Goal: Information Seeking & Learning: Learn about a topic

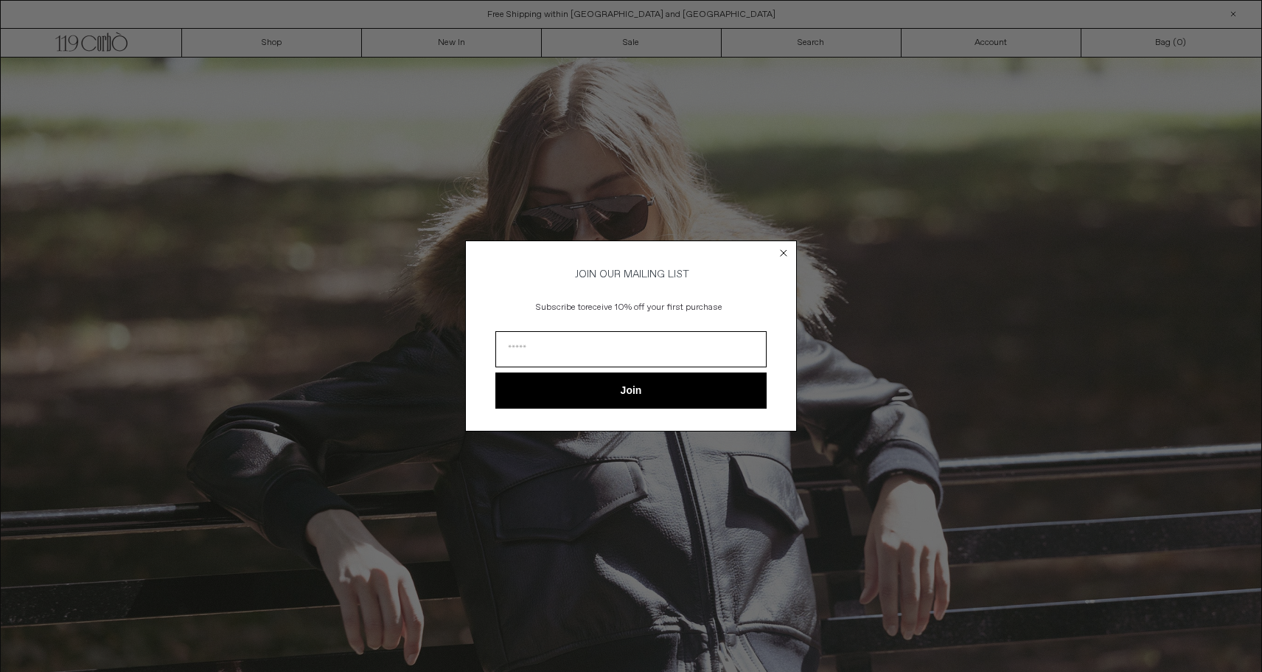
click at [781, 248] on circle "Close dialog" at bounding box center [784, 253] width 14 height 14
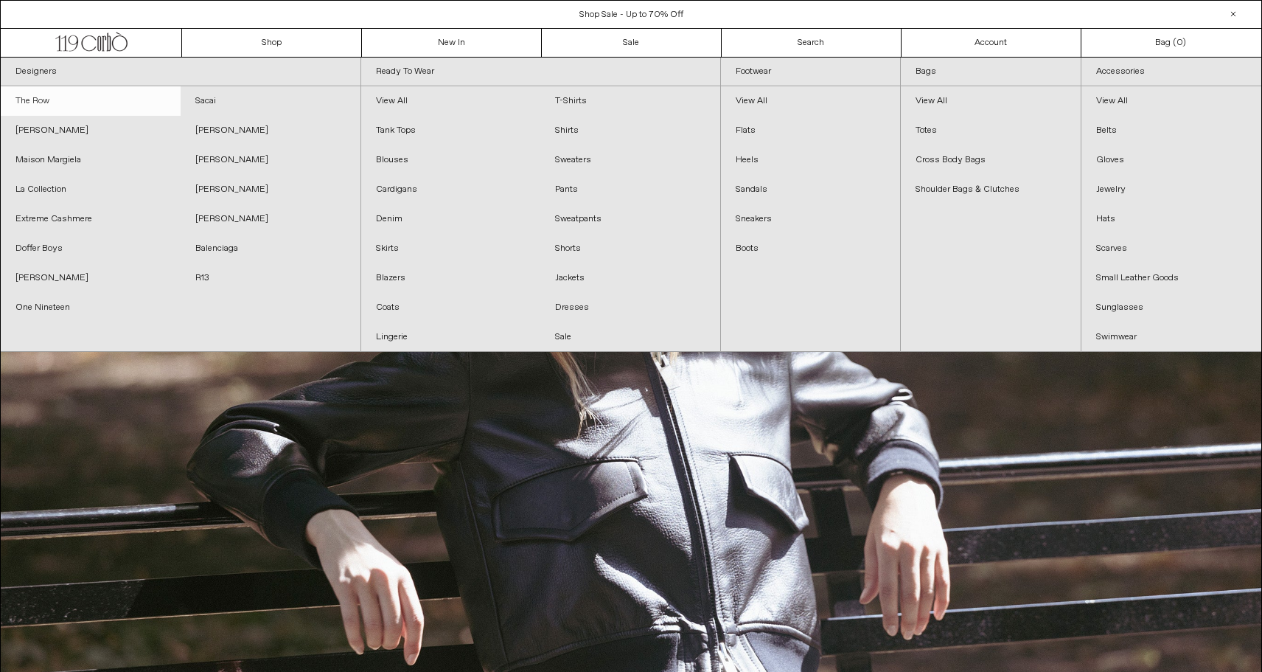
click at [41, 95] on link "The Row" at bounding box center [91, 100] width 180 height 29
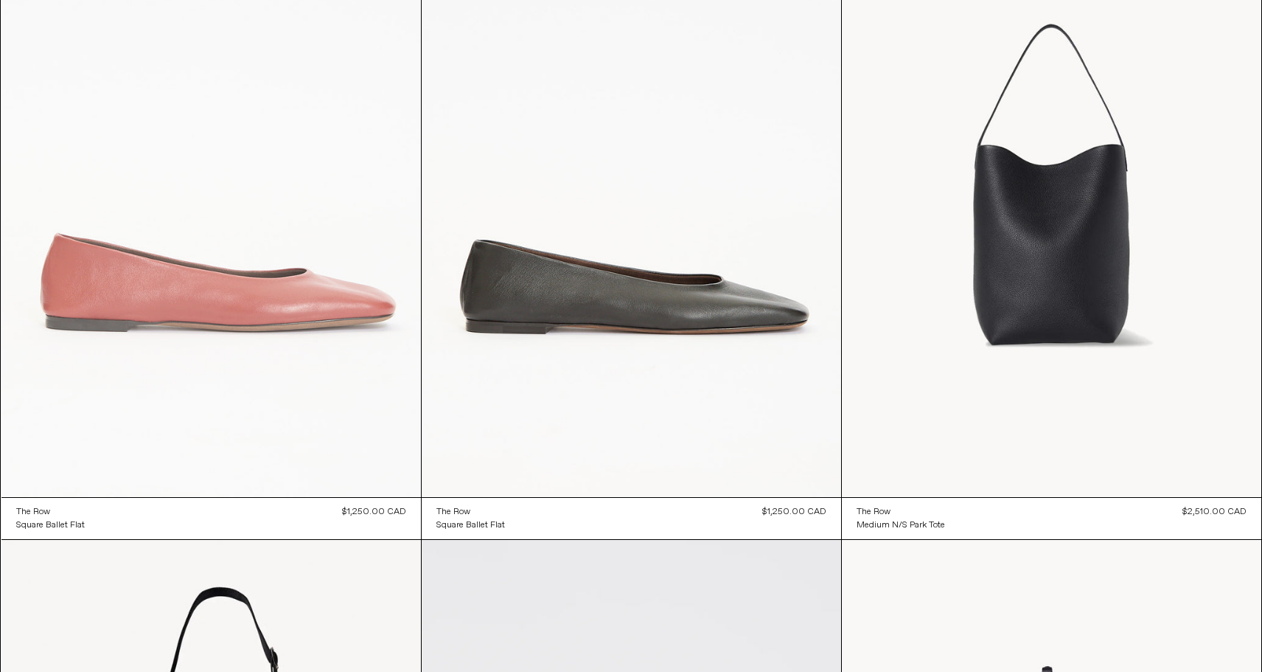
scroll to position [15682, 0]
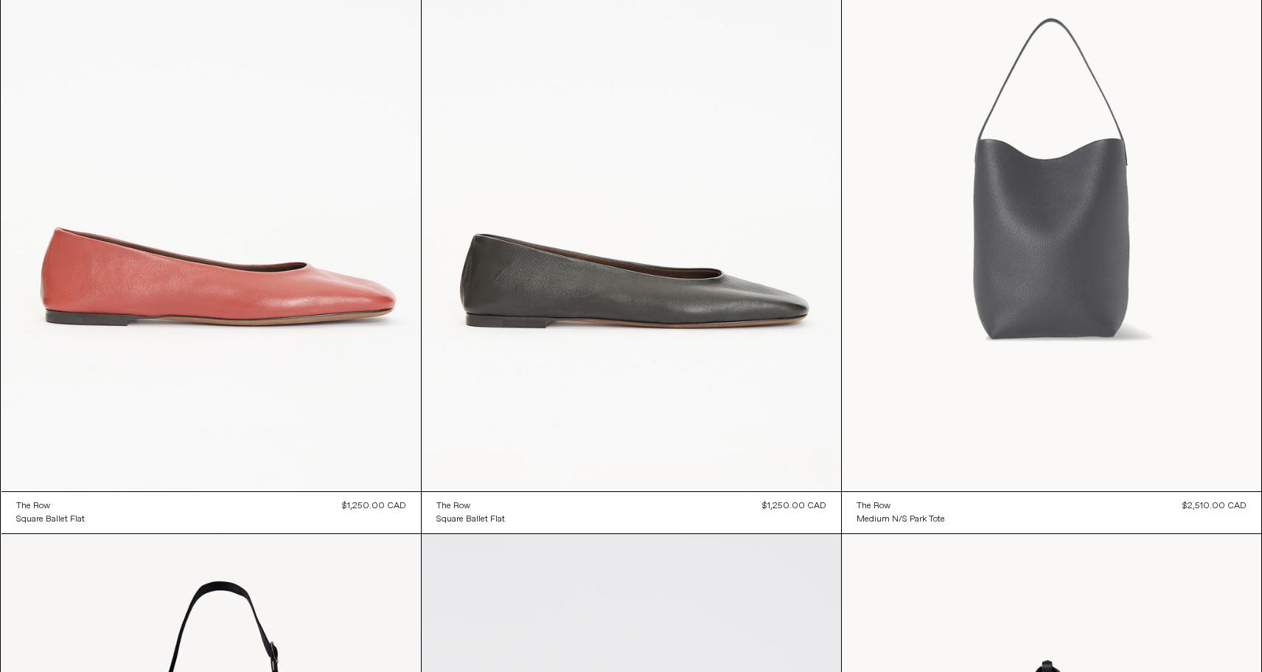
click at [1062, 257] on at bounding box center [1051, 177] width 419 height 630
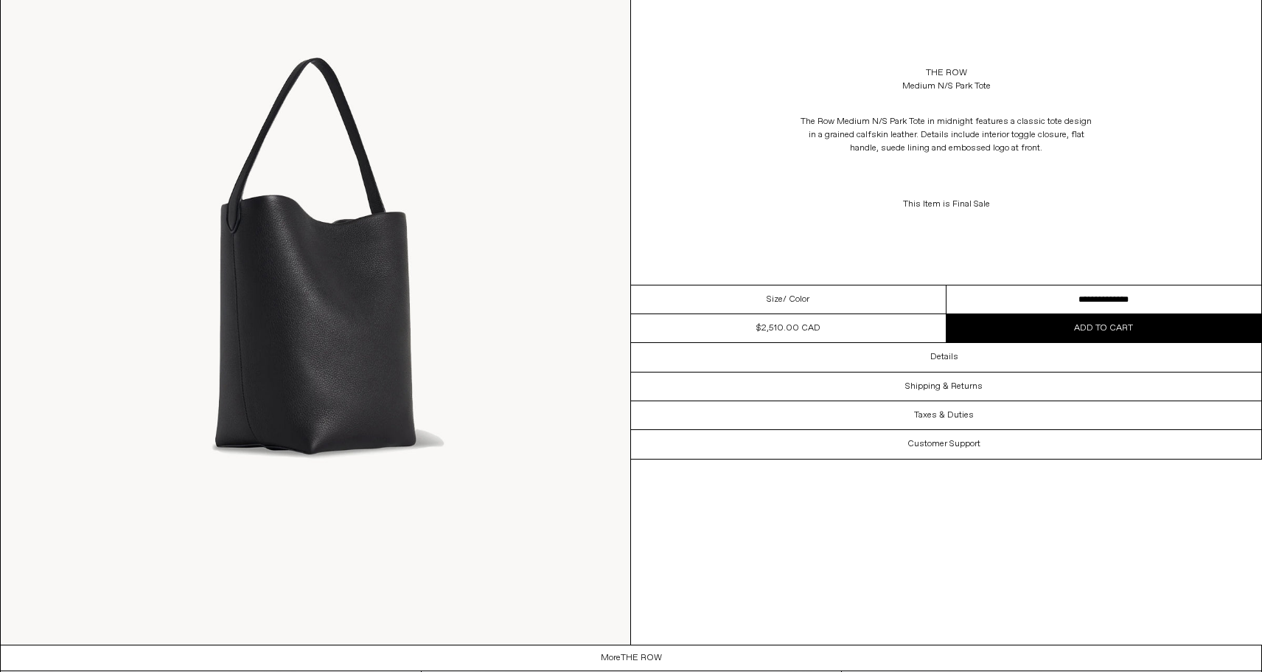
scroll to position [1815, 0]
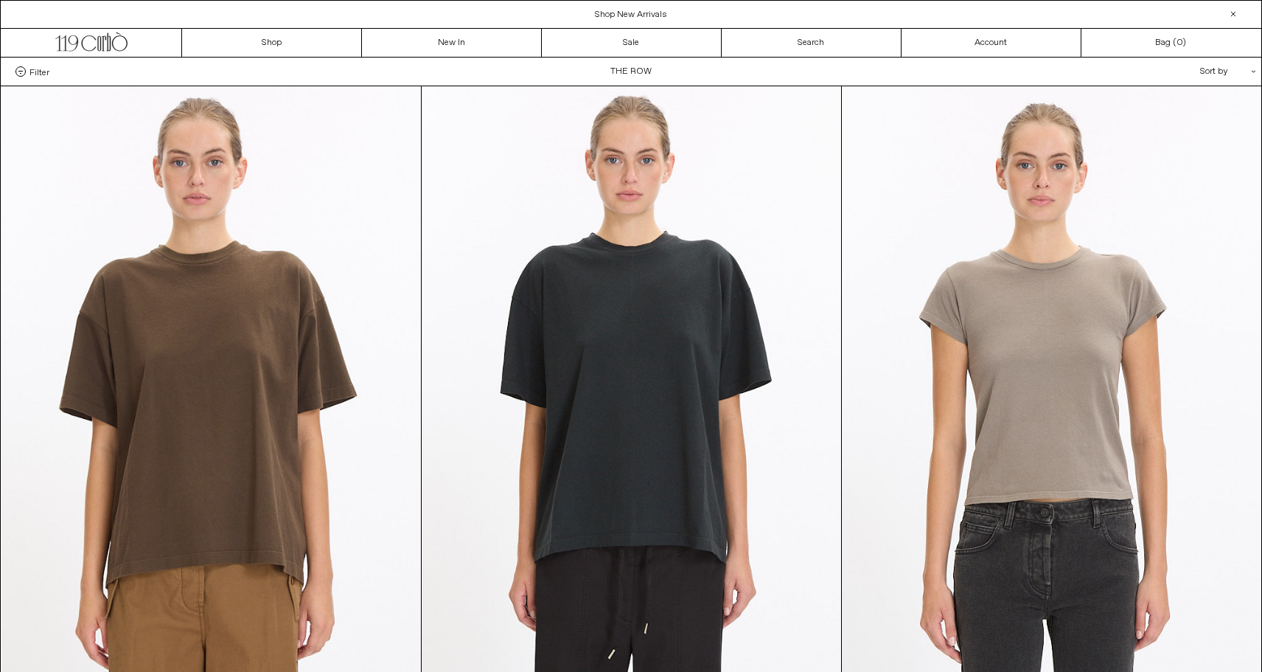
click at [1218, 72] on div "Sort by .cls-1{fill:#231f20}" at bounding box center [1180, 72] width 133 height 28
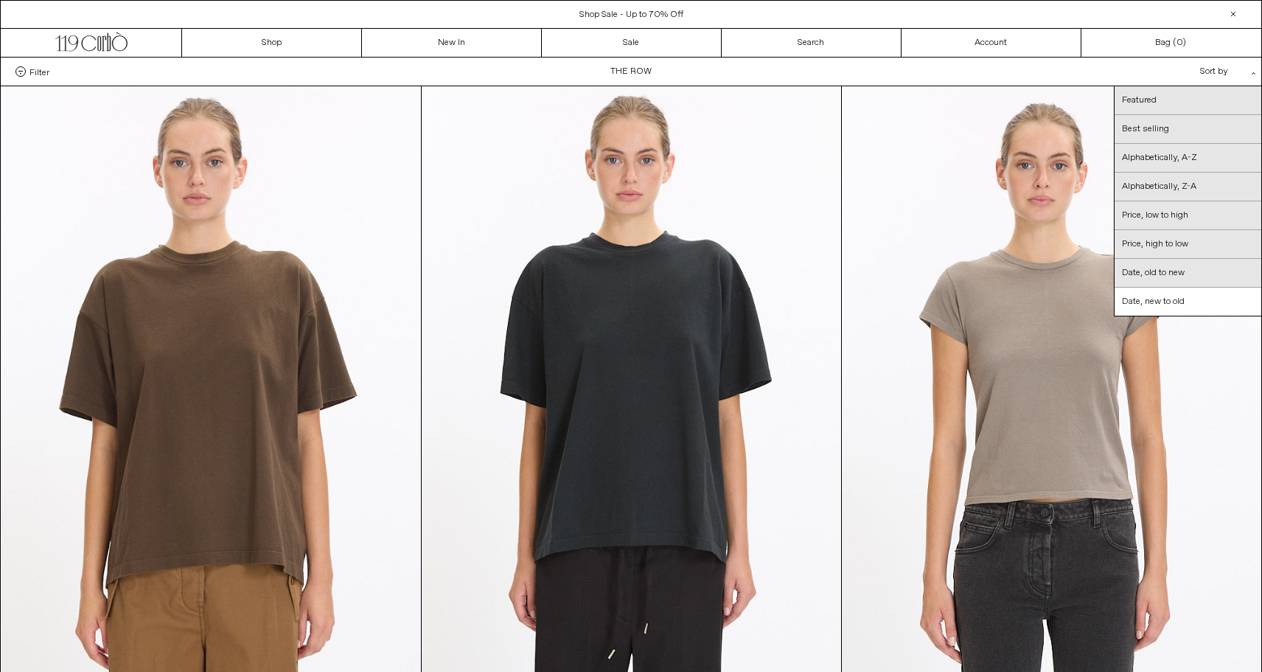
click at [1218, 72] on div "Sort by .cls-1{fill:#231f20}" at bounding box center [1180, 72] width 133 height 28
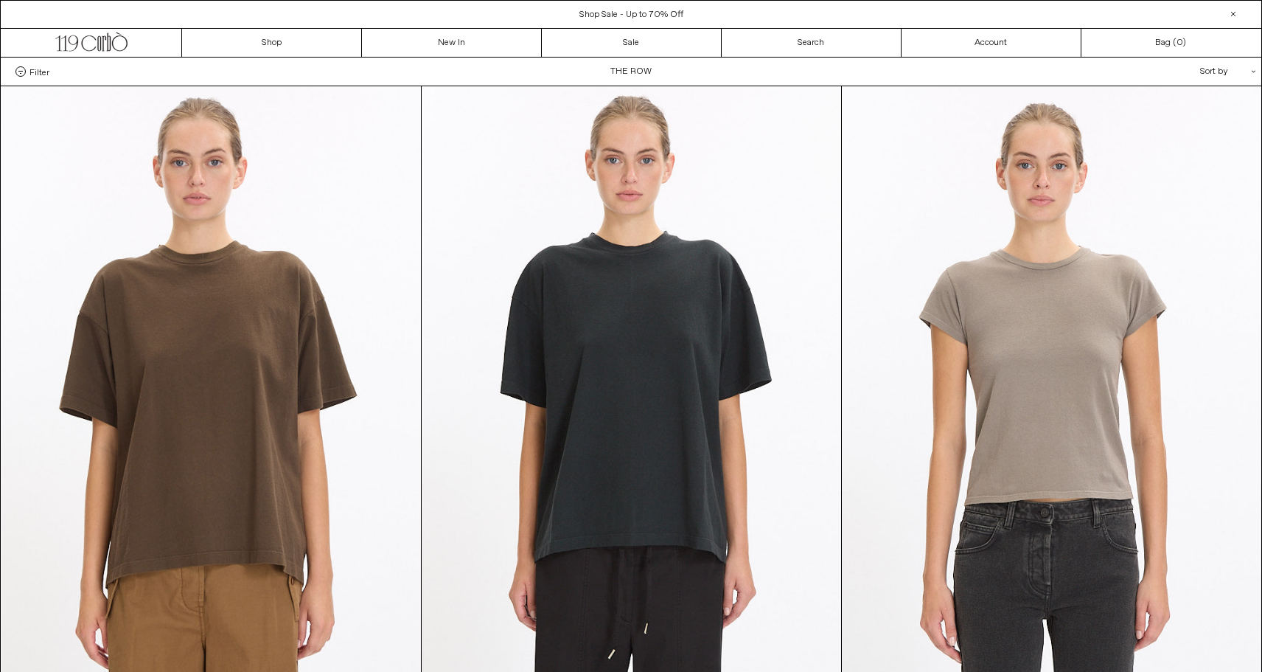
click at [66, 72] on div "Filter Designer .cls-1{fill:#231f20} The Row Categories .cls-1{fill:#231f20} Si…" at bounding box center [631, 72] width 1261 height 28
click at [30, 73] on span "Filter" at bounding box center [39, 71] width 20 height 10
click at [0, 0] on select "**********" at bounding box center [0, 0] width 0 height 0
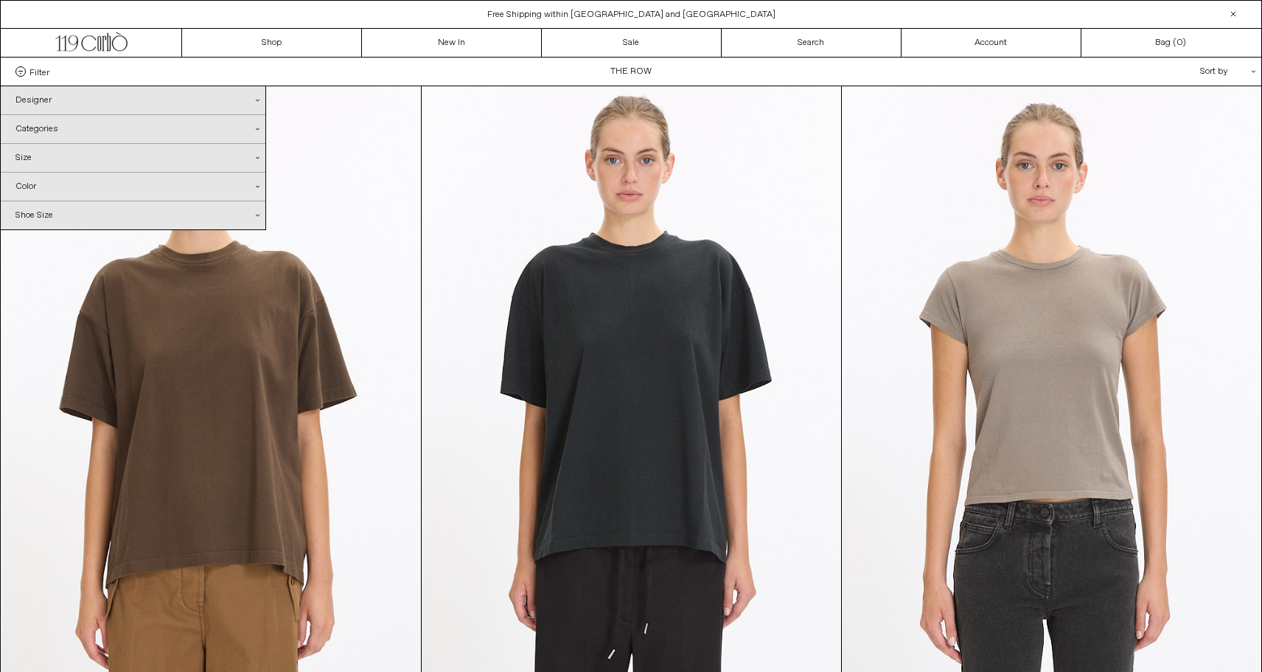
click at [34, 130] on div "Categories .cls-1{fill:#231f20}" at bounding box center [133, 129] width 265 height 28
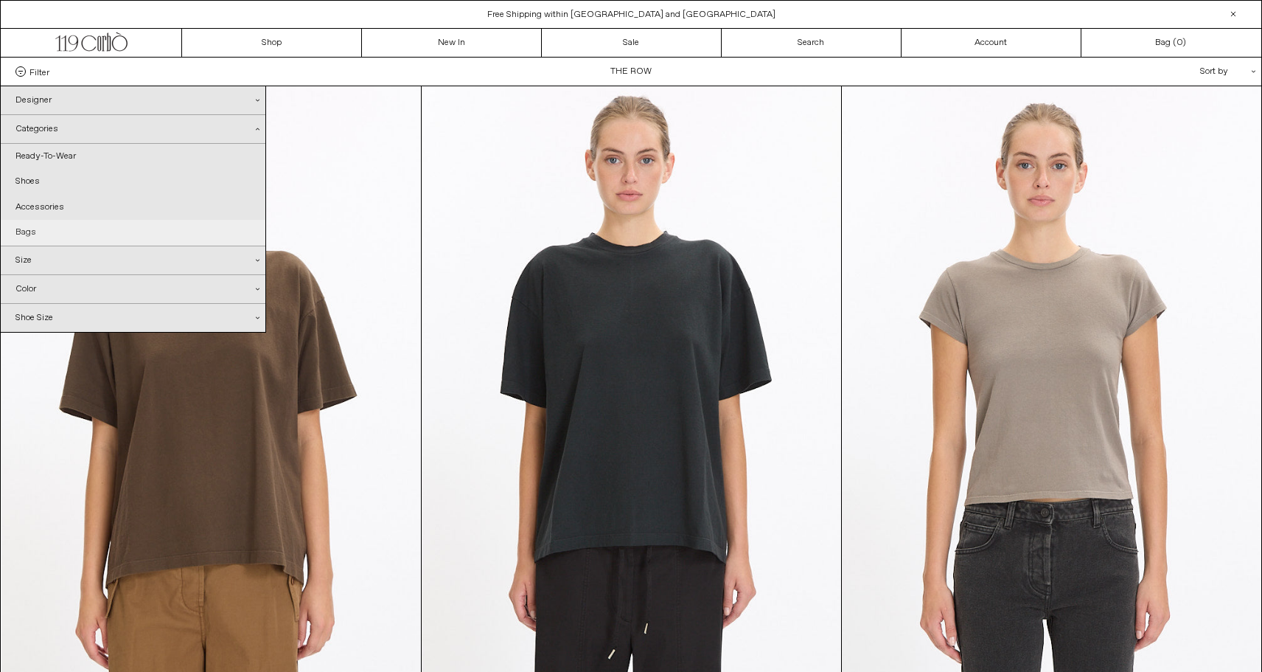
click at [29, 226] on link "Bags" at bounding box center [133, 232] width 265 height 25
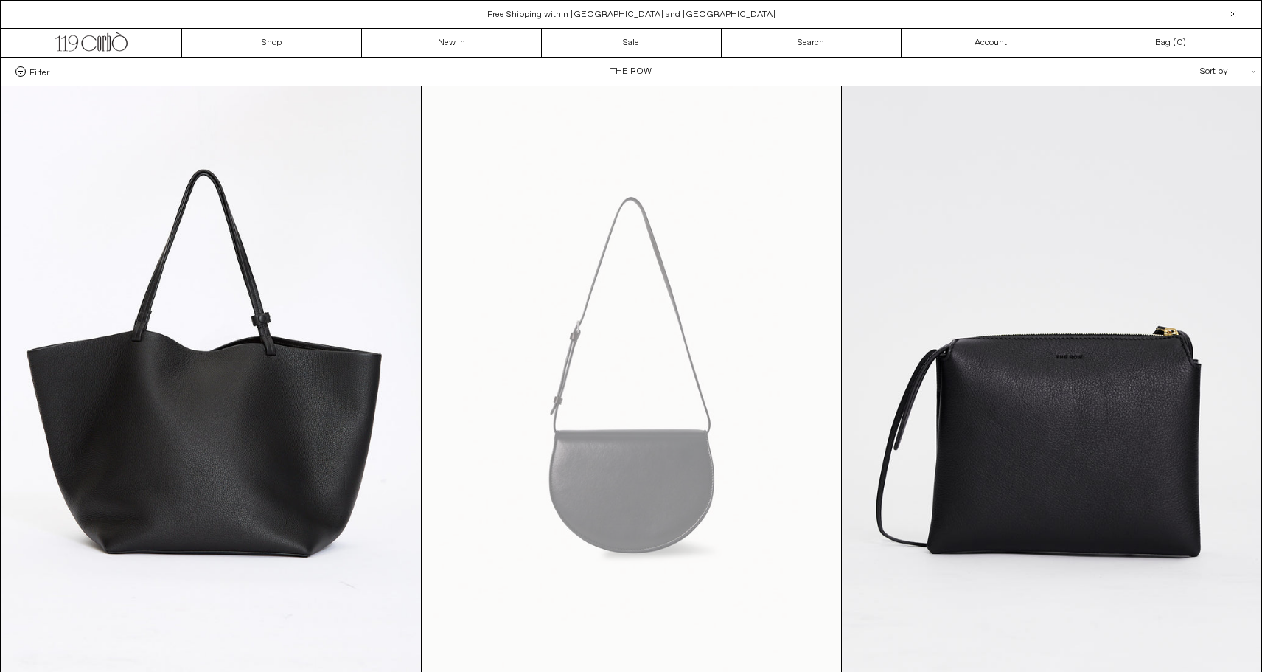
click at [25, 72] on span at bounding box center [20, 71] width 10 height 10
click at [0, 0] on select "**********" at bounding box center [0, 0] width 0 height 0
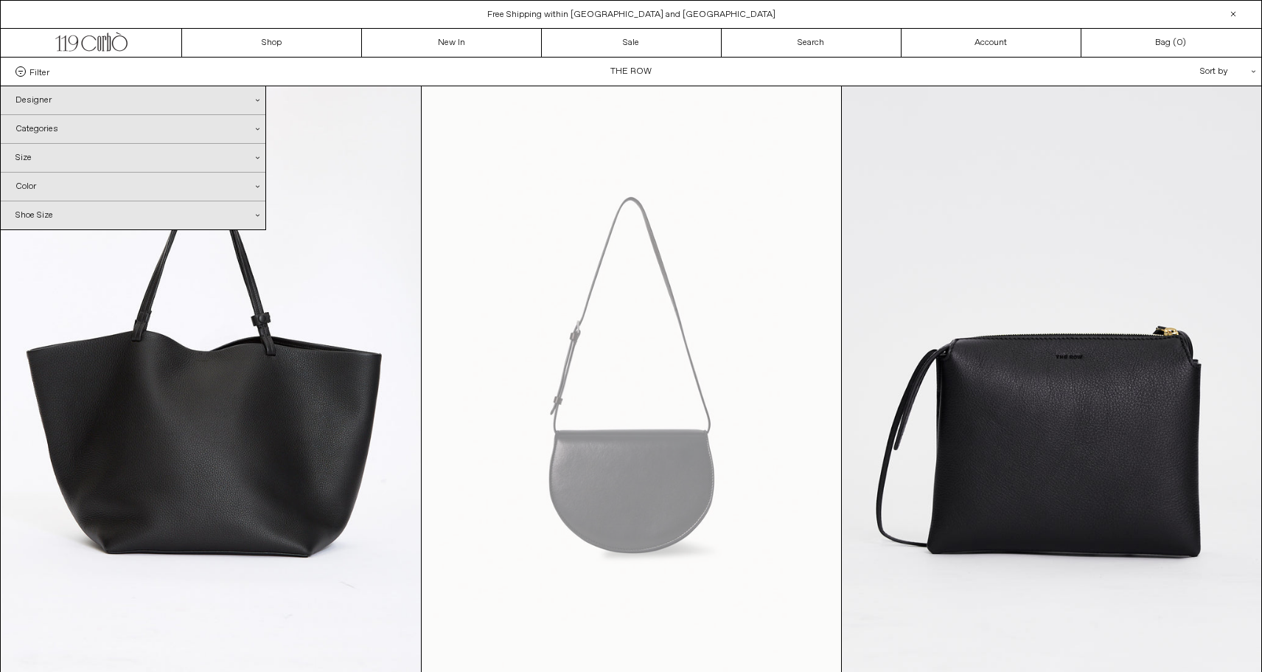
click at [24, 128] on div "Categories .cls-1{fill:#231f20}" at bounding box center [133, 129] width 265 height 28
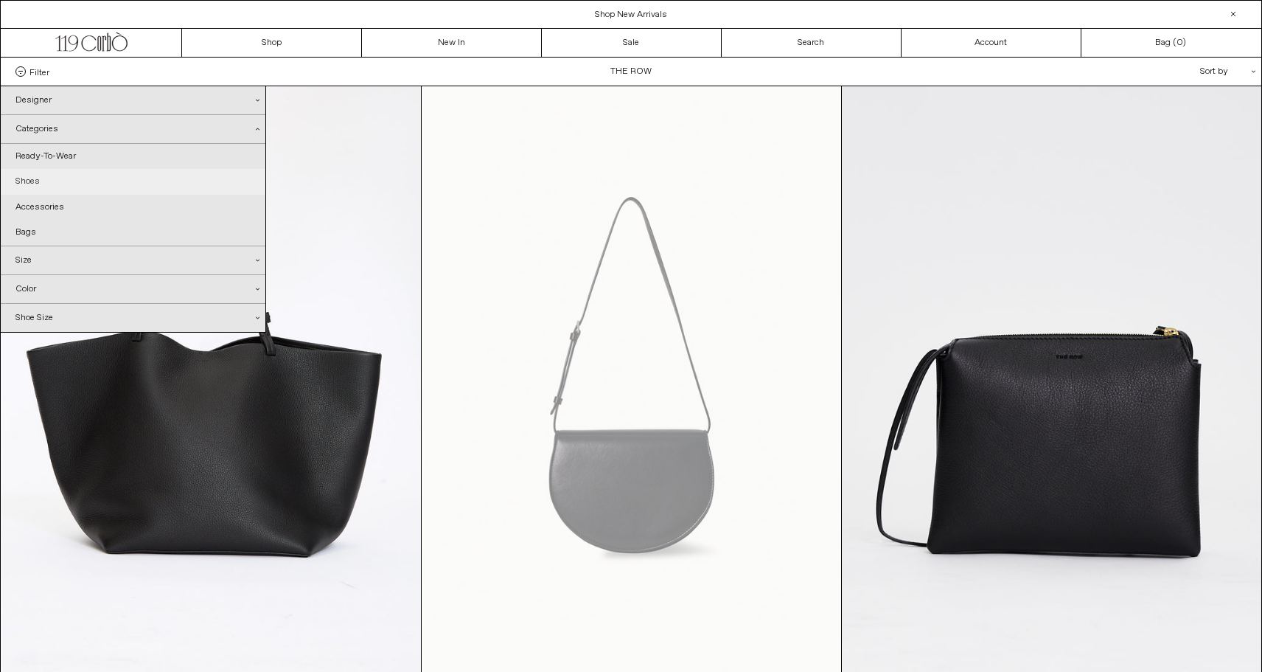
click at [24, 184] on link "Shoes" at bounding box center [133, 181] width 265 height 25
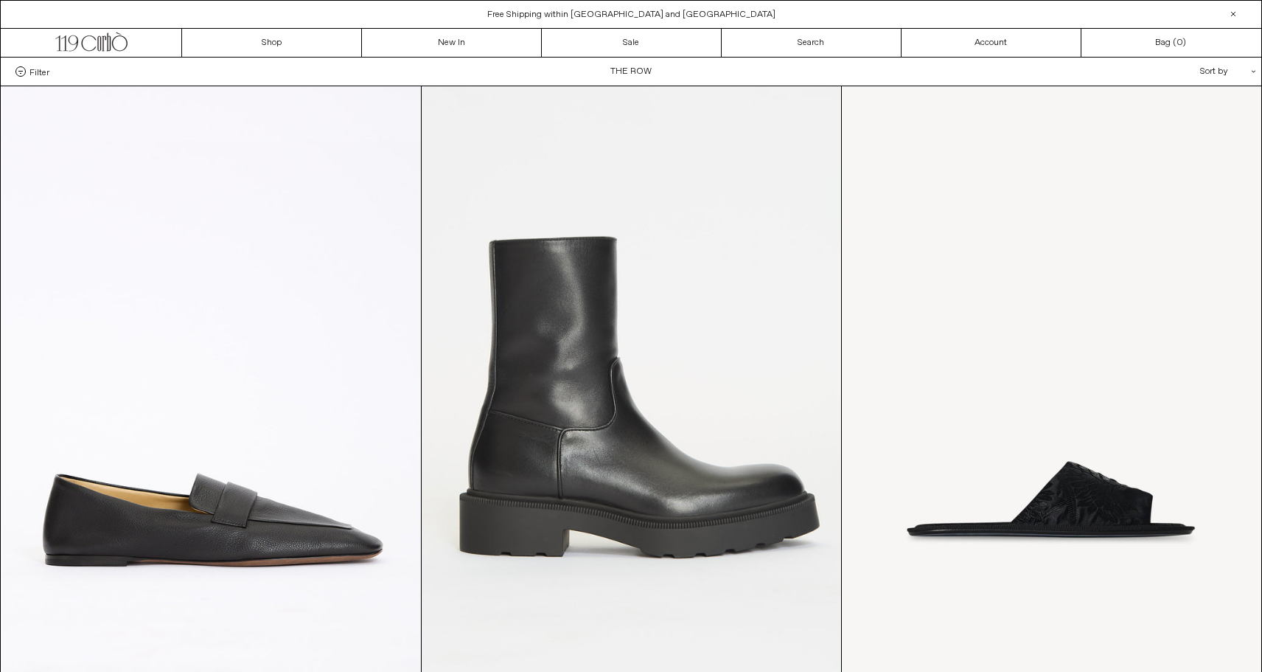
click at [45, 69] on span "Filter" at bounding box center [39, 71] width 20 height 10
click at [0, 0] on select "**********" at bounding box center [0, 0] width 0 height 0
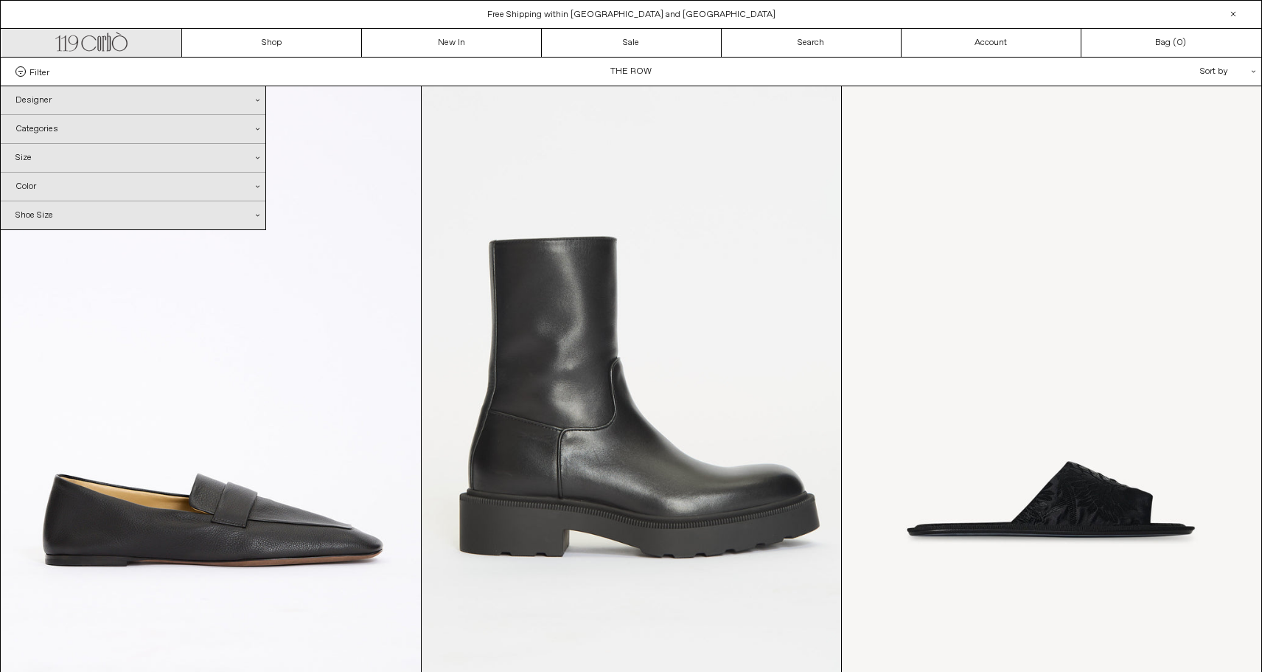
click at [104, 42] on icon ".cls-1, .cls-2 { fill: #231f20; stroke: #231f20; stroke-miterlimit: 10; stroke-…" at bounding box center [91, 39] width 72 height 21
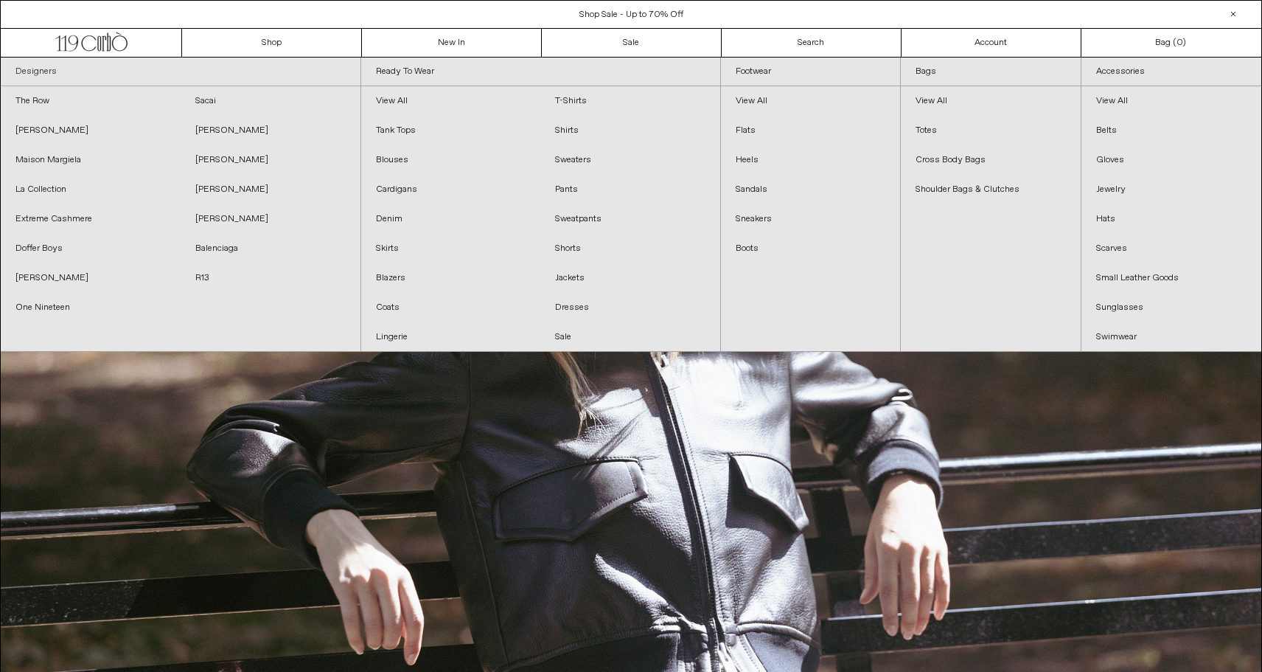
click at [262, 72] on link "Designers" at bounding box center [181, 72] width 360 height 29
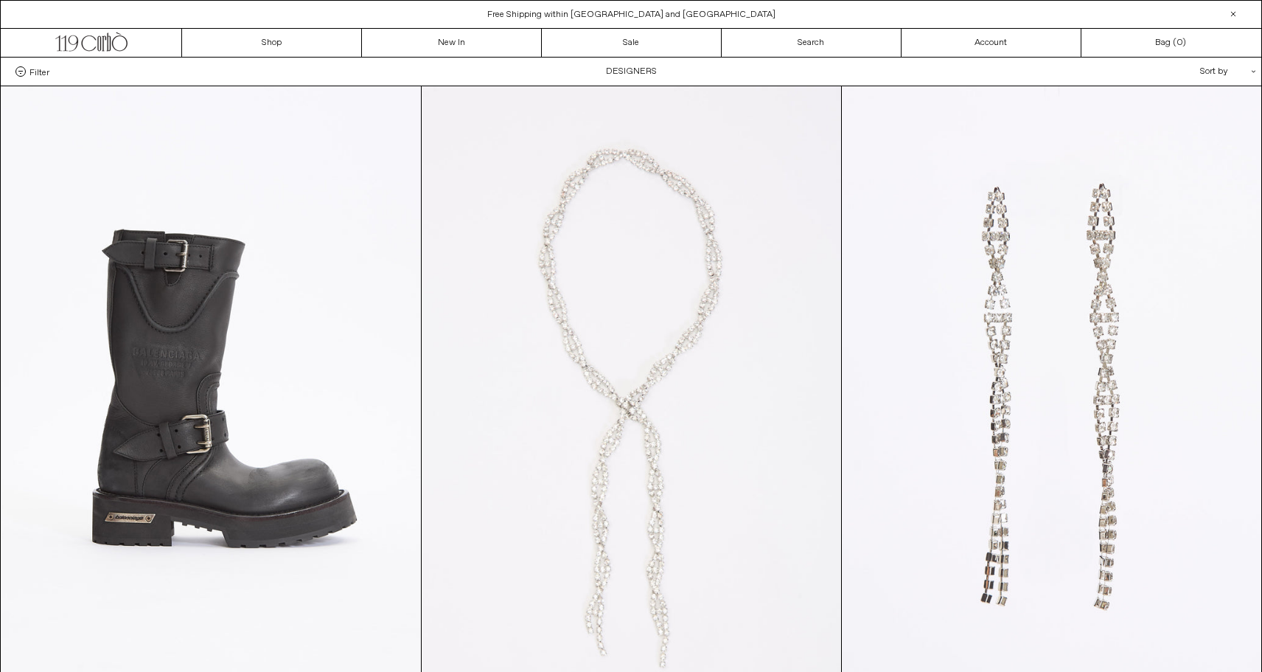
click at [214, 70] on div "Filter Designer .cls-1{fill:#231f20} [PERSON_NAME] [GEOGRAPHIC_DATA] Doffer Boys" at bounding box center [631, 72] width 1261 height 28
click at [36, 71] on span "Filter" at bounding box center [39, 71] width 20 height 10
click at [0, 0] on select "**********" at bounding box center [0, 0] width 0 height 0
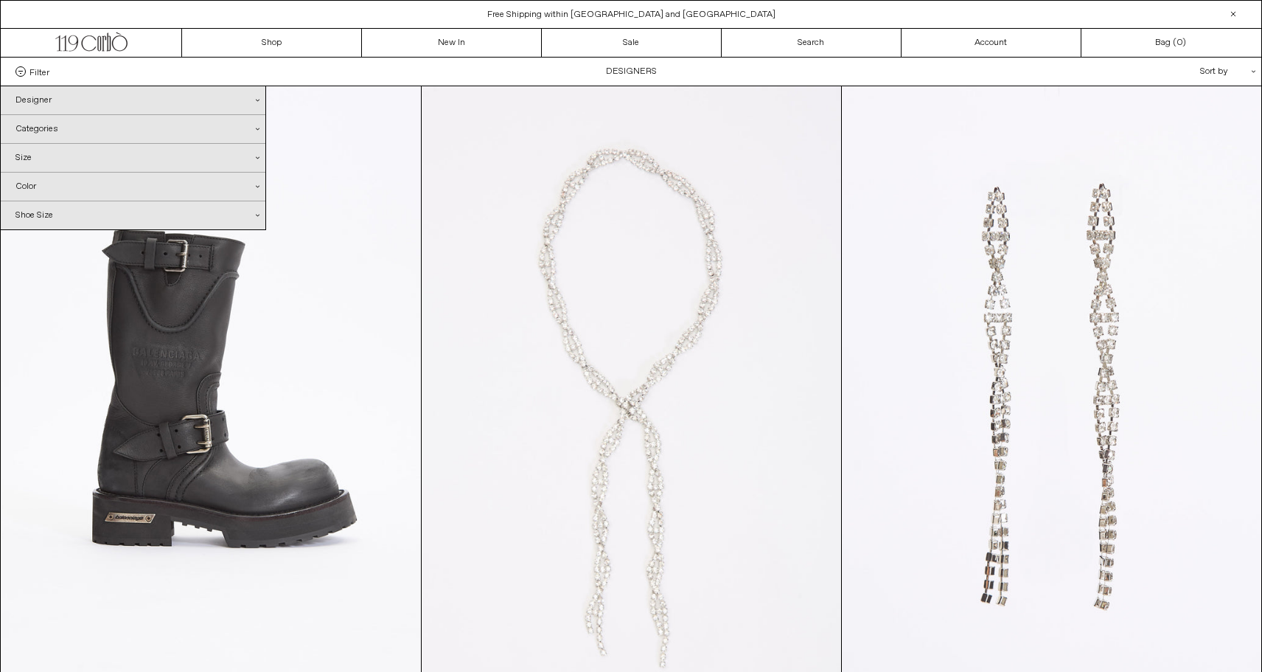
click at [35, 97] on div "Designer .cls-1{fill:#231f20}" at bounding box center [133, 100] width 265 height 28
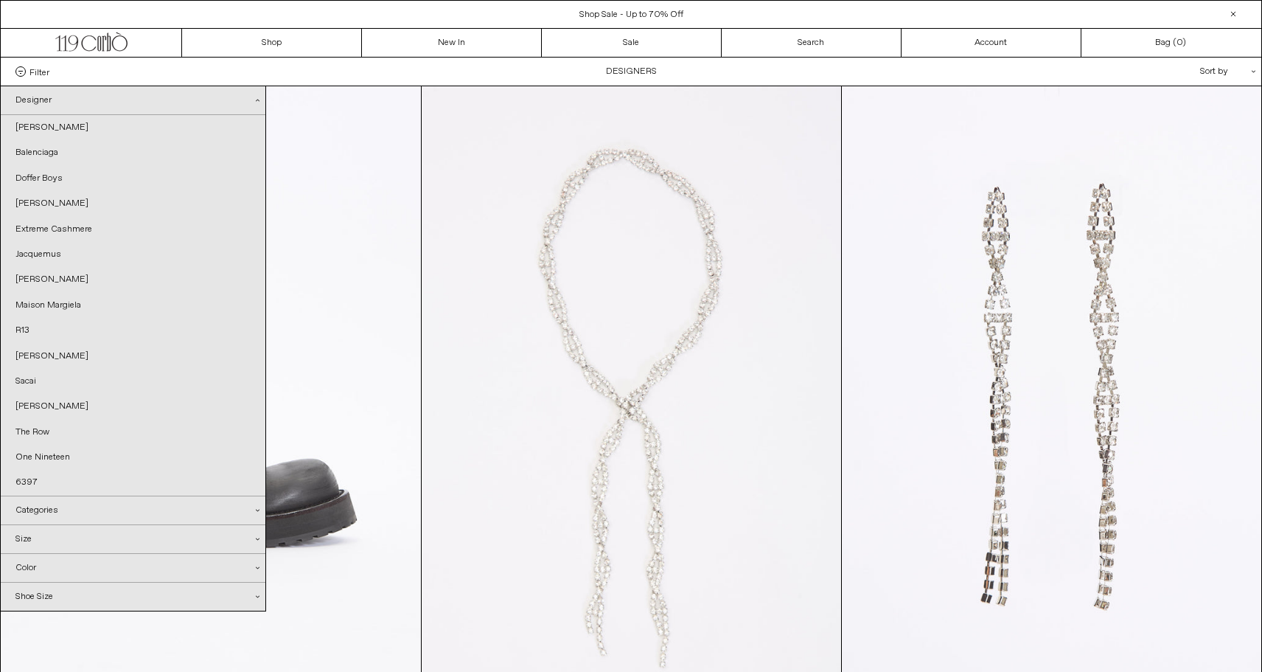
click at [42, 67] on span "Filter" at bounding box center [39, 71] width 20 height 10
click at [0, 0] on select "**********" at bounding box center [0, 0] width 0 height 0
